Goal: Information Seeking & Learning: Learn about a topic

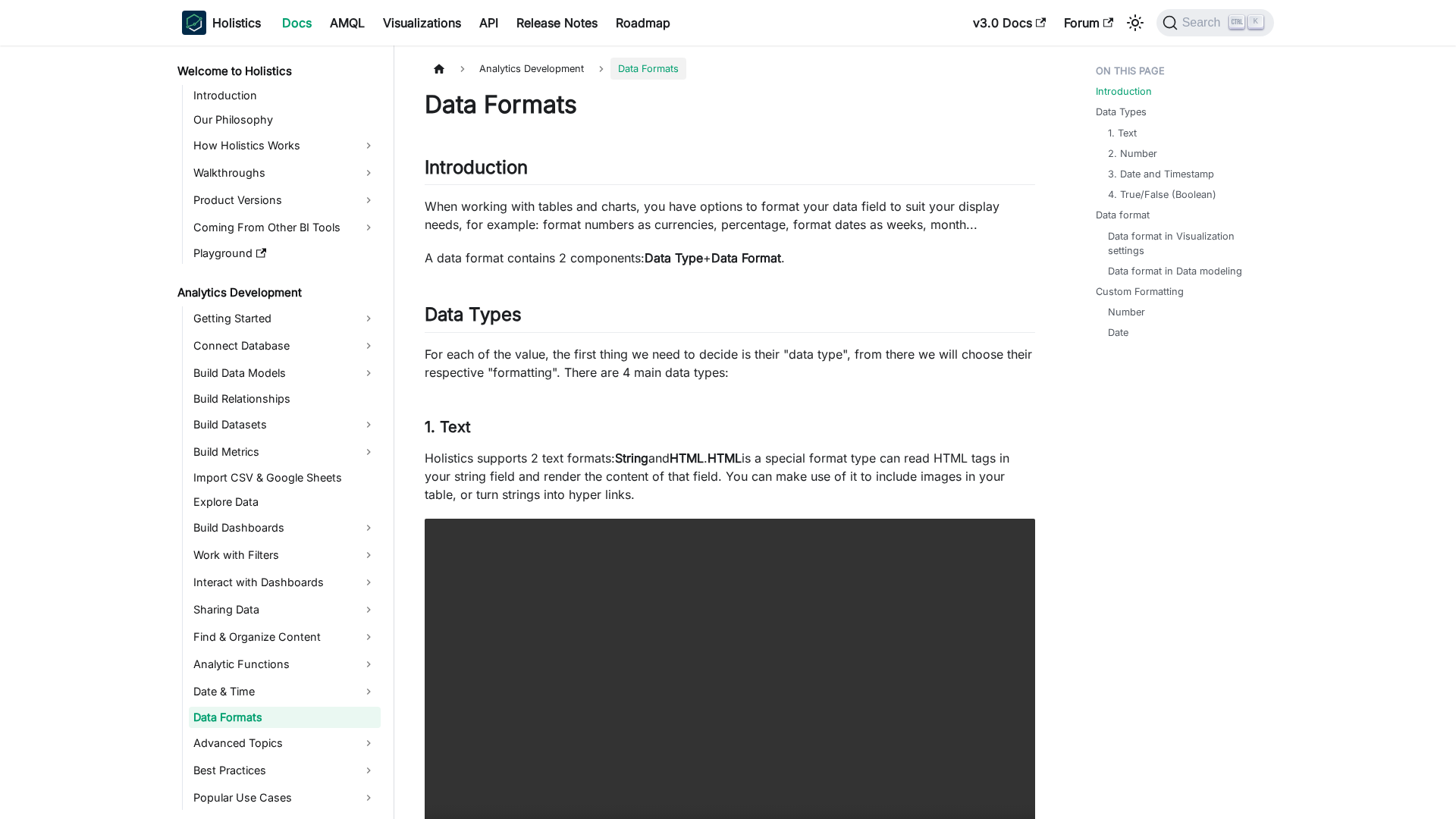
scroll to position [64, 0]
